Goal: Task Accomplishment & Management: Complete application form

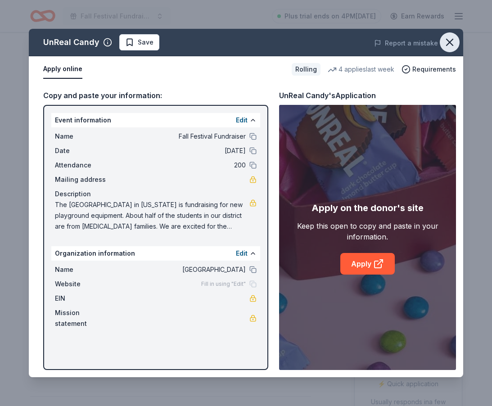
click at [450, 41] on icon "button" at bounding box center [450, 42] width 13 height 13
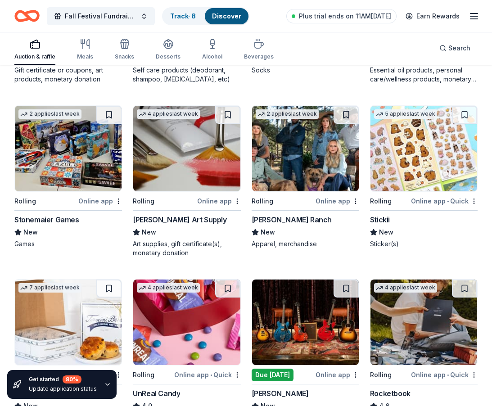
scroll to position [1791, 0]
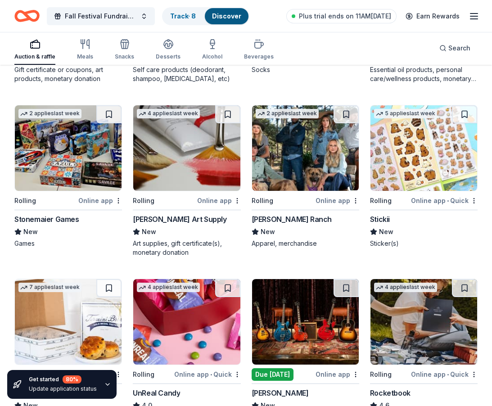
click at [412, 170] on img at bounding box center [424, 148] width 107 height 86
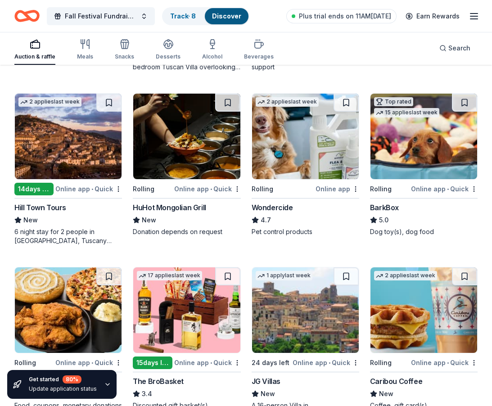
scroll to position [771, 0]
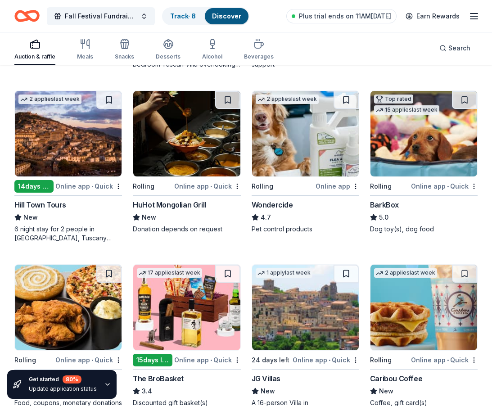
click at [412, 318] on img at bounding box center [424, 308] width 107 height 86
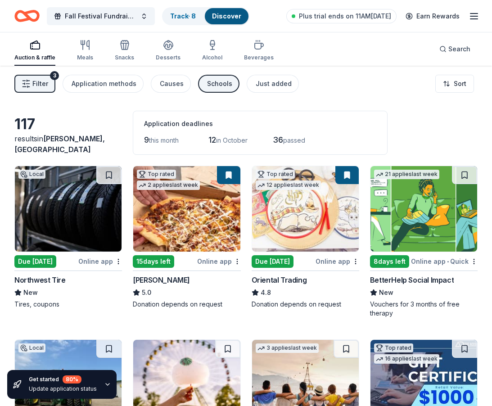
scroll to position [0, 0]
click at [292, 210] on img at bounding box center [305, 209] width 107 height 86
click at [258, 45] on icon "button" at bounding box center [259, 45] width 11 height 11
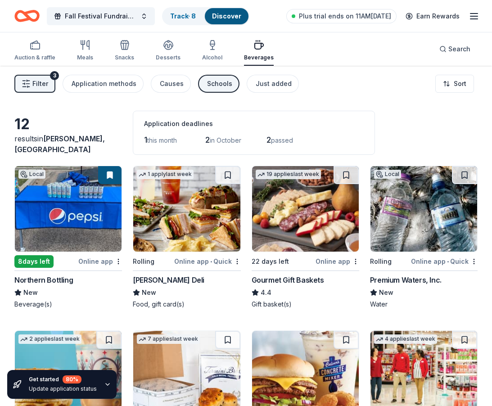
click at [53, 282] on div "Northern Bottling" at bounding box center [43, 280] width 59 height 11
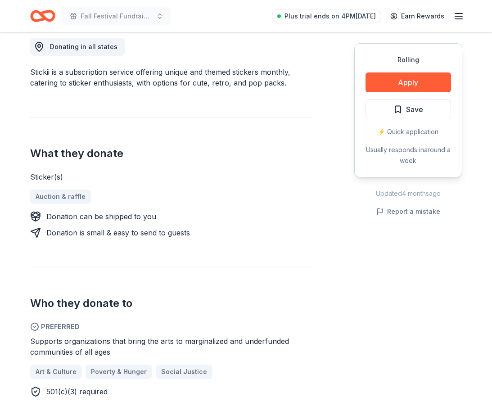
scroll to position [253, 0]
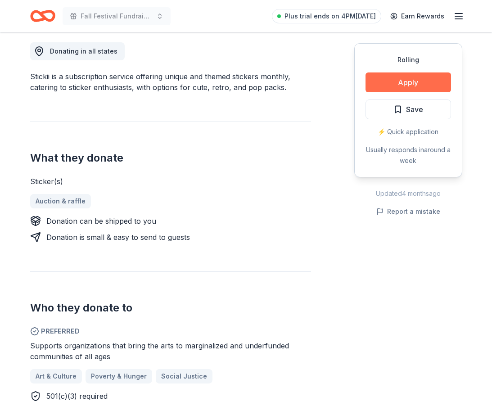
click at [419, 82] on button "Apply" at bounding box center [409, 83] width 86 height 20
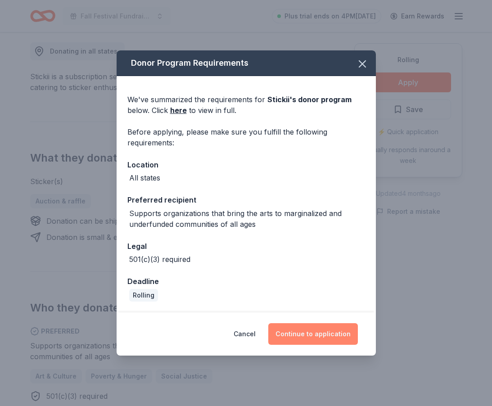
click at [302, 332] on button "Continue to application" at bounding box center [314, 335] width 90 height 22
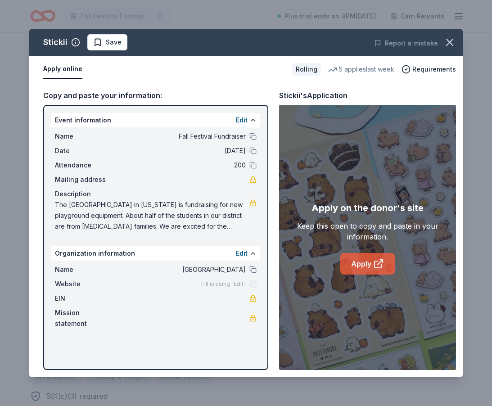
click at [363, 268] on link "Apply" at bounding box center [368, 264] width 55 height 22
click at [453, 42] on icon "button" at bounding box center [450, 42] width 13 height 13
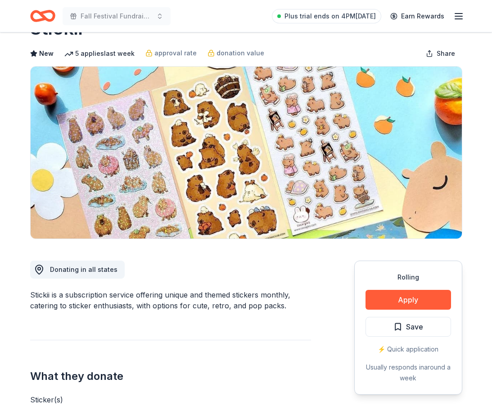
scroll to position [35, 0]
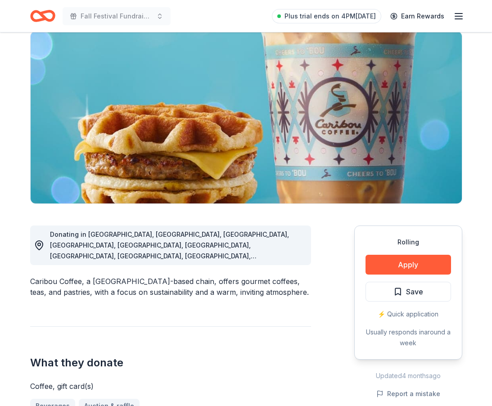
scroll to position [73, 0]
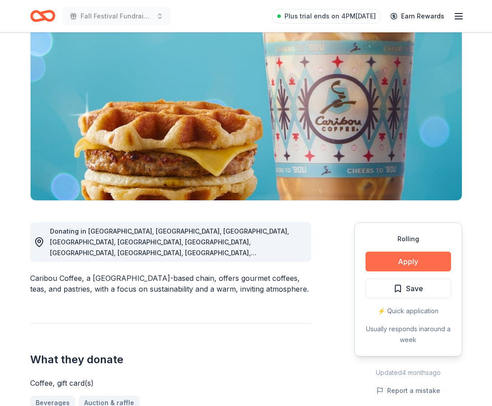
click at [386, 259] on button "Apply" at bounding box center [409, 262] width 86 height 20
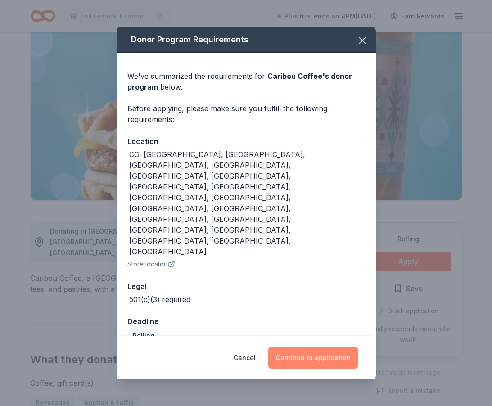
click at [304, 347] on button "Continue to application" at bounding box center [314, 358] width 90 height 22
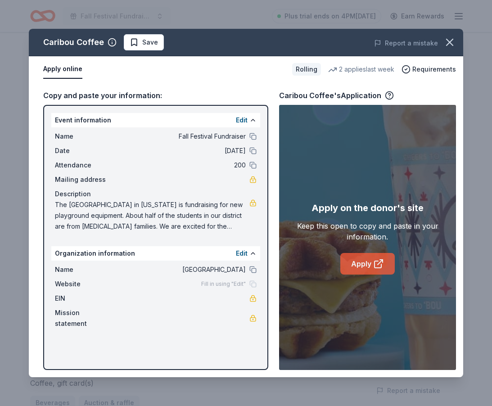
click at [369, 267] on link "Apply" at bounding box center [368, 264] width 55 height 22
click at [451, 48] on icon "button" at bounding box center [450, 42] width 13 height 13
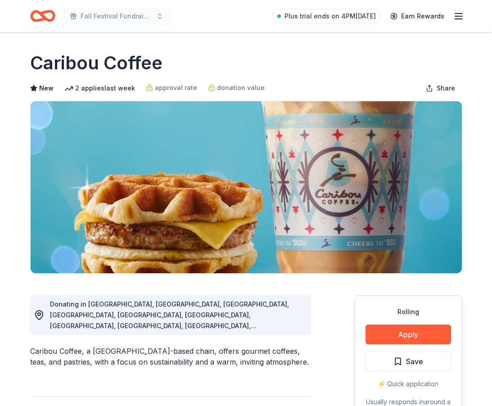
scroll to position [0, 0]
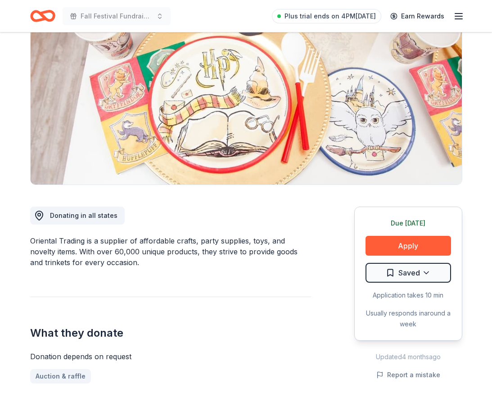
scroll to position [100, 0]
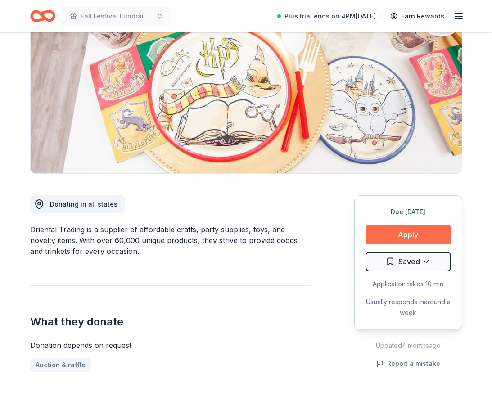
click at [402, 240] on button "Apply" at bounding box center [409, 235] width 86 height 20
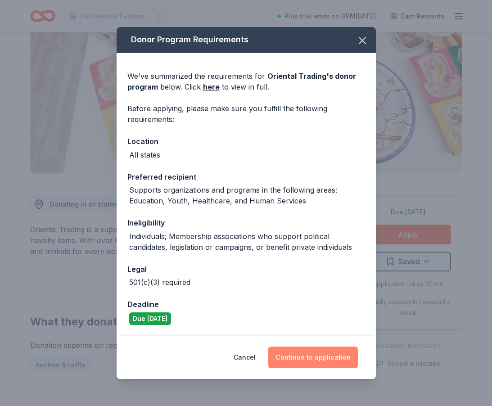
click at [292, 351] on button "Continue to application" at bounding box center [314, 358] width 90 height 22
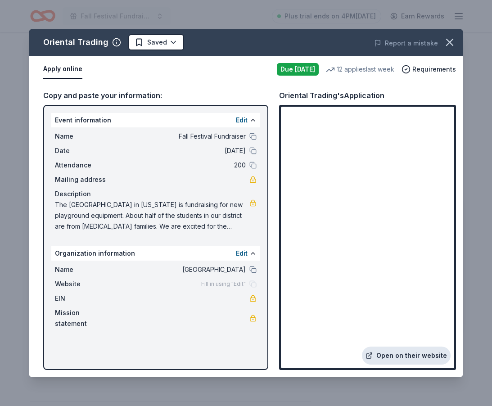
click at [406, 354] on link "Open on their website" at bounding box center [406, 356] width 89 height 18
click at [449, 44] on icon "button" at bounding box center [450, 42] width 6 height 6
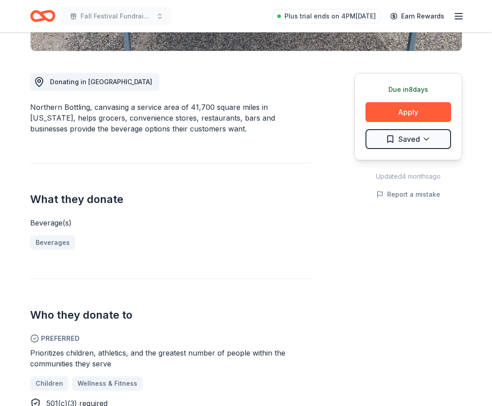
scroll to position [214, 0]
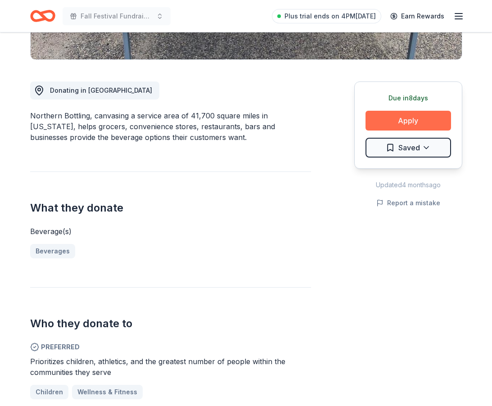
click at [395, 119] on button "Apply" at bounding box center [409, 121] width 86 height 20
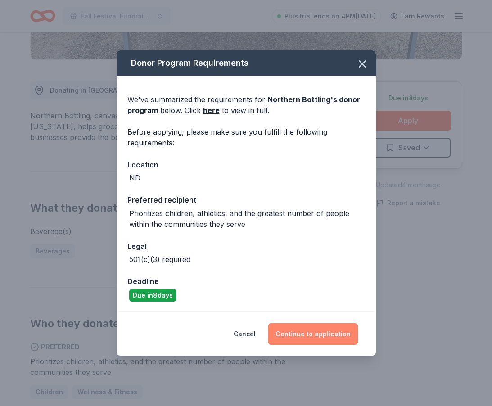
click at [316, 331] on button "Continue to application" at bounding box center [314, 335] width 90 height 22
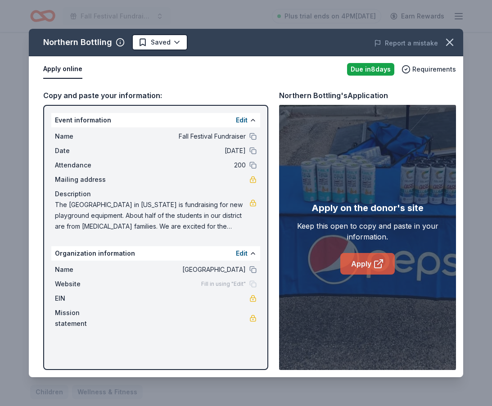
click at [373, 263] on link "Apply" at bounding box center [368, 264] width 55 height 22
